Goal: Browse casually: Explore the website without a specific task or goal

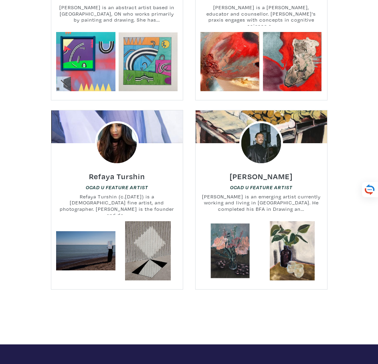
scroll to position [13493, 0]
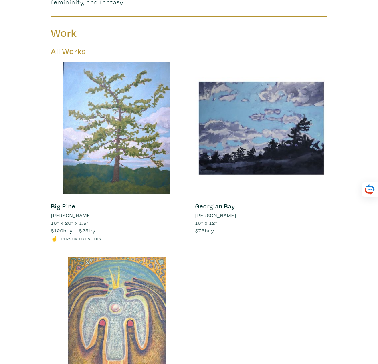
scroll to position [280, 0]
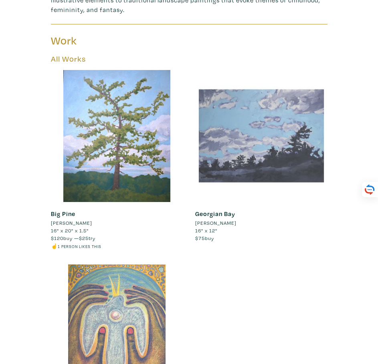
click at [215, 133] on div at bounding box center [261, 136] width 132 height 132
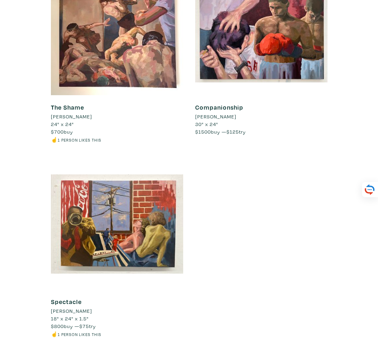
scroll to position [360, 0]
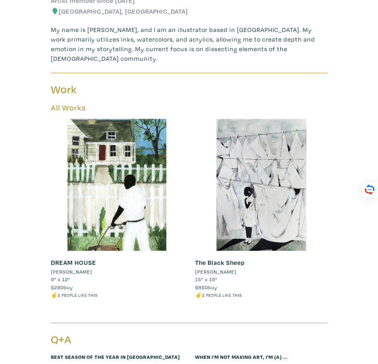
scroll to position [280, 0]
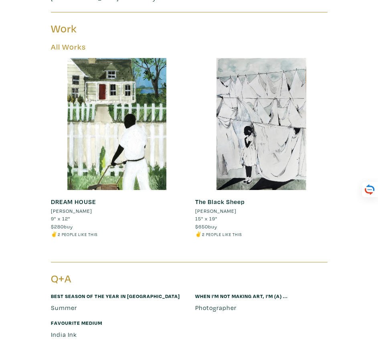
click at [92, 198] on link "DREAM HOUSE" at bounding box center [73, 202] width 45 height 8
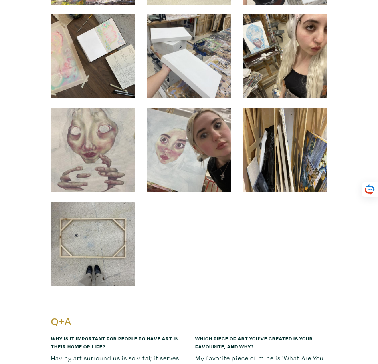
scroll to position [1441, 0]
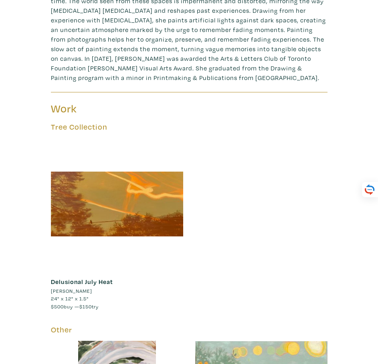
scroll to position [80, 0]
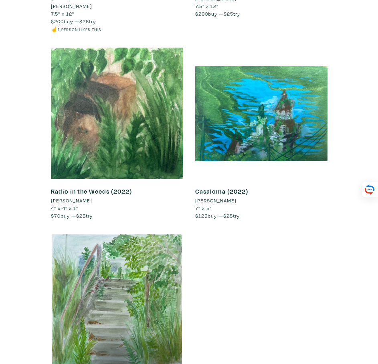
scroll to position [1041, 0]
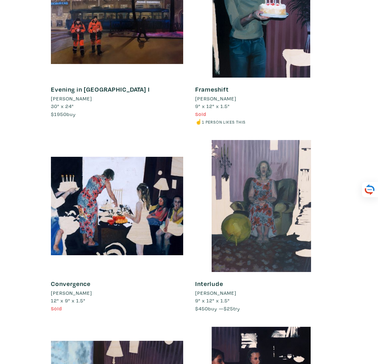
scroll to position [280, 0]
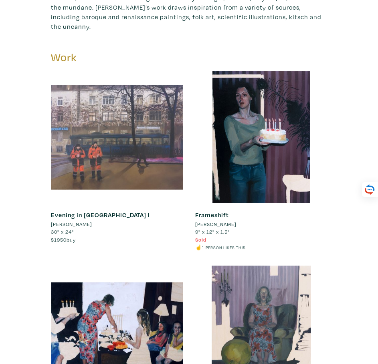
click at [146, 148] on div at bounding box center [117, 137] width 132 height 132
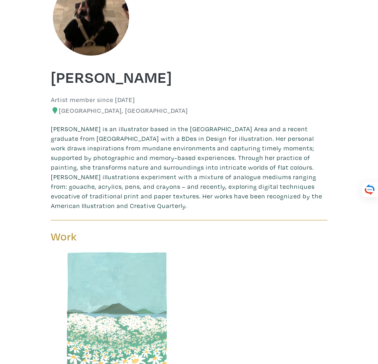
scroll to position [320, 0]
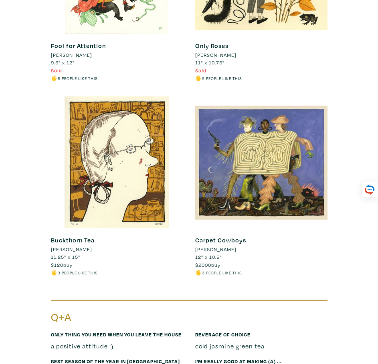
scroll to position [440, 0]
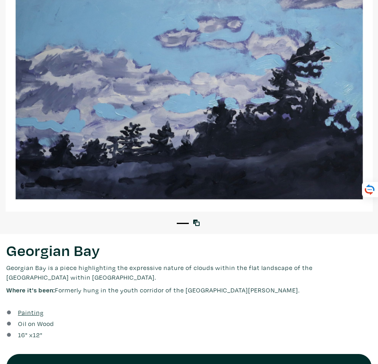
scroll to position [40, 0]
